Goal: Register for event/course

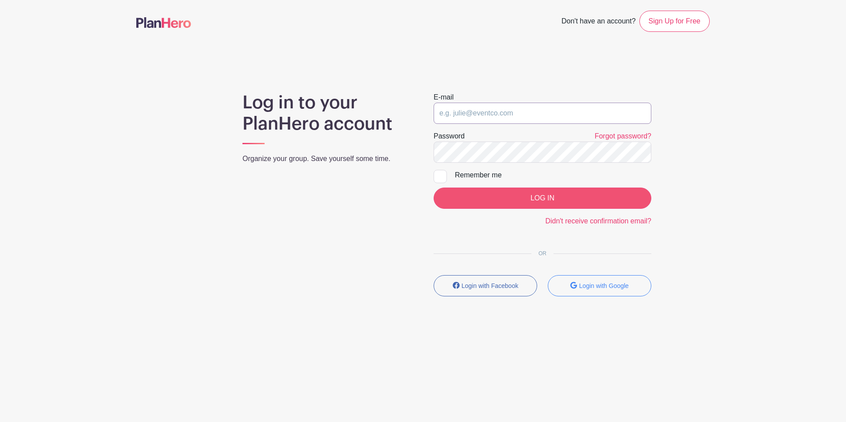
type input "rachelpedersen@bmpc.org"
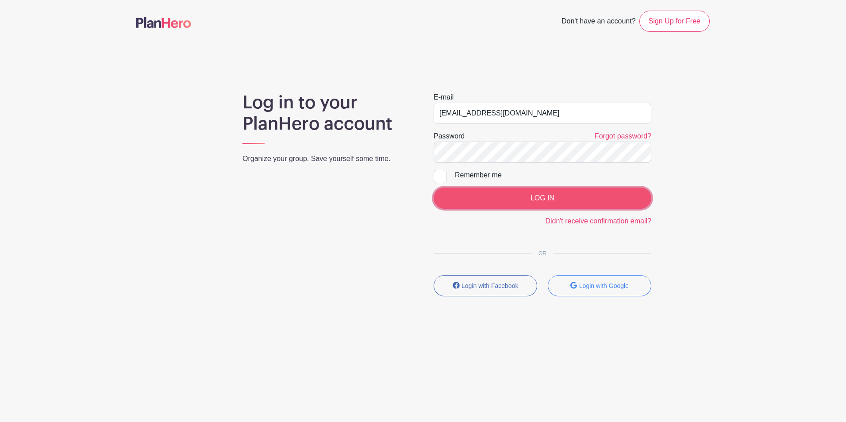
click at [511, 195] on input "LOG IN" at bounding box center [543, 198] width 218 height 21
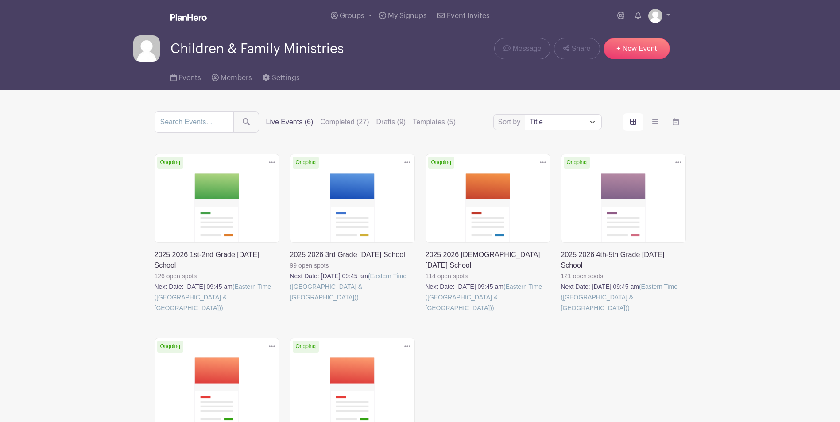
click at [425, 313] on link at bounding box center [425, 313] width 0 height 0
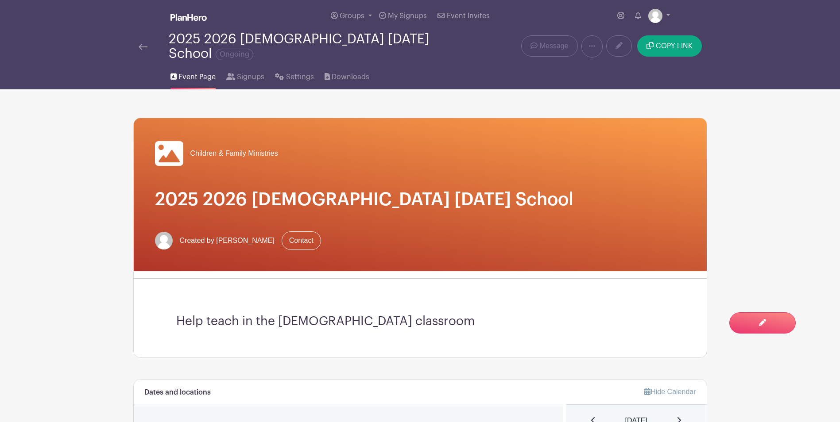
click at [521, 204] on div "Children & Family Ministries 2025 2026 [DEMOGRAPHIC_DATA] [DATE] School Created…" at bounding box center [420, 194] width 573 height 153
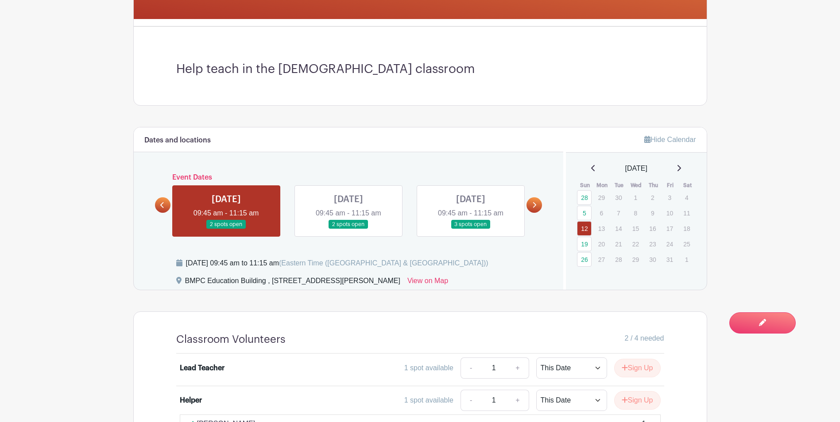
scroll to position [354, 0]
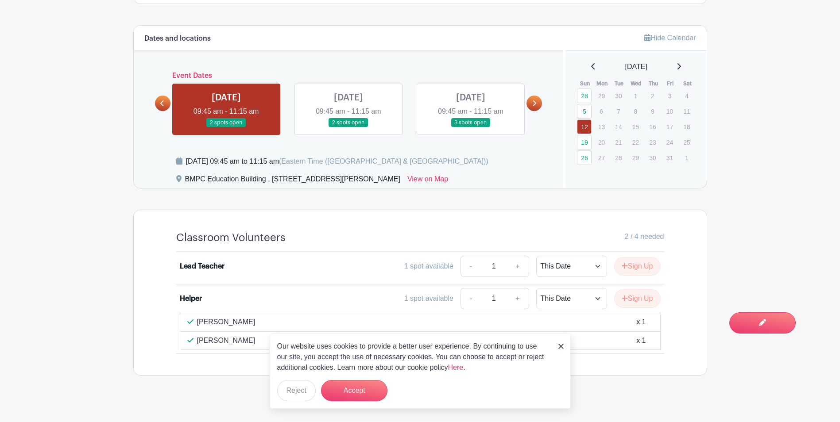
click at [348, 127] on link at bounding box center [348, 127] width 0 height 0
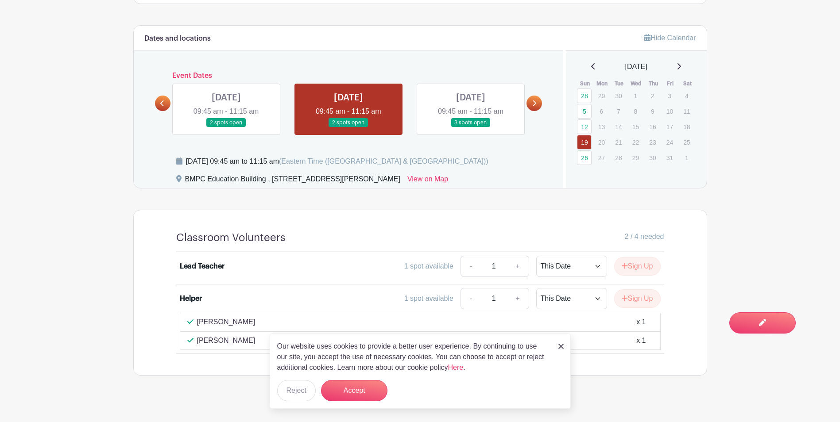
click at [471, 127] on link at bounding box center [471, 127] width 0 height 0
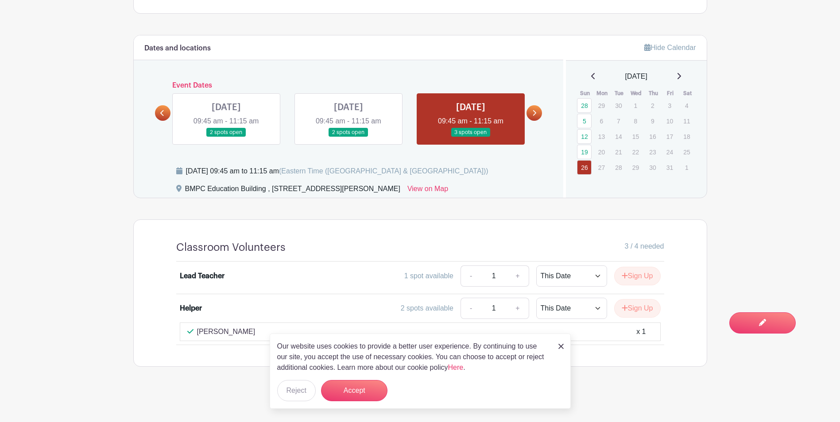
scroll to position [337, 0]
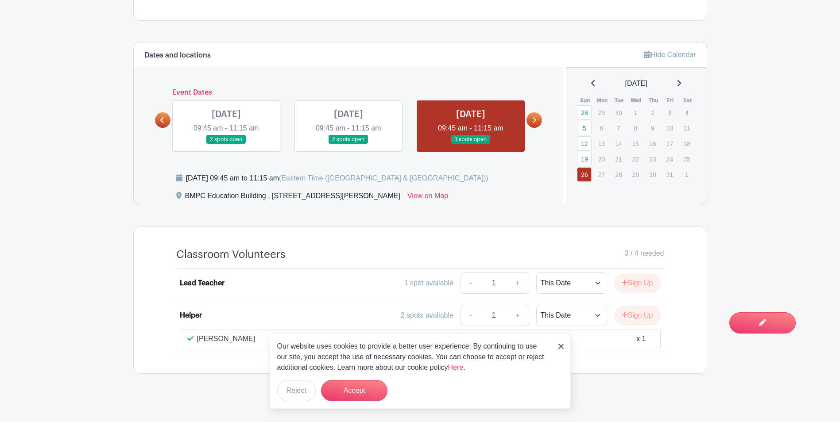
click at [226, 144] on link at bounding box center [226, 144] width 0 height 0
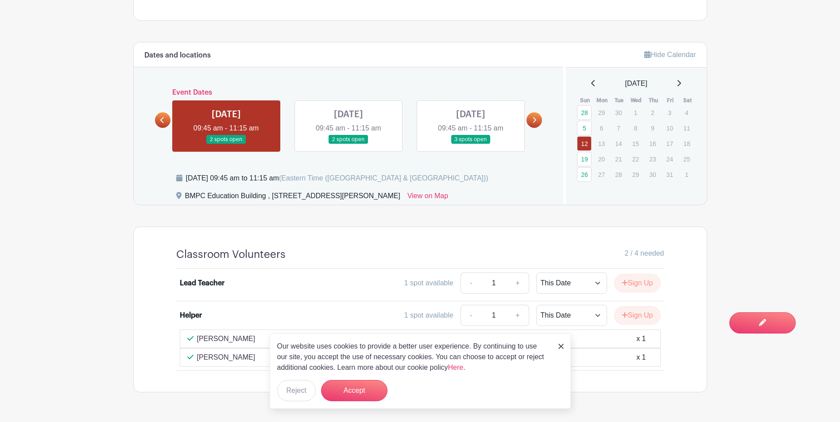
scroll to position [293, 0]
